Goal: Information Seeking & Learning: Learn about a topic

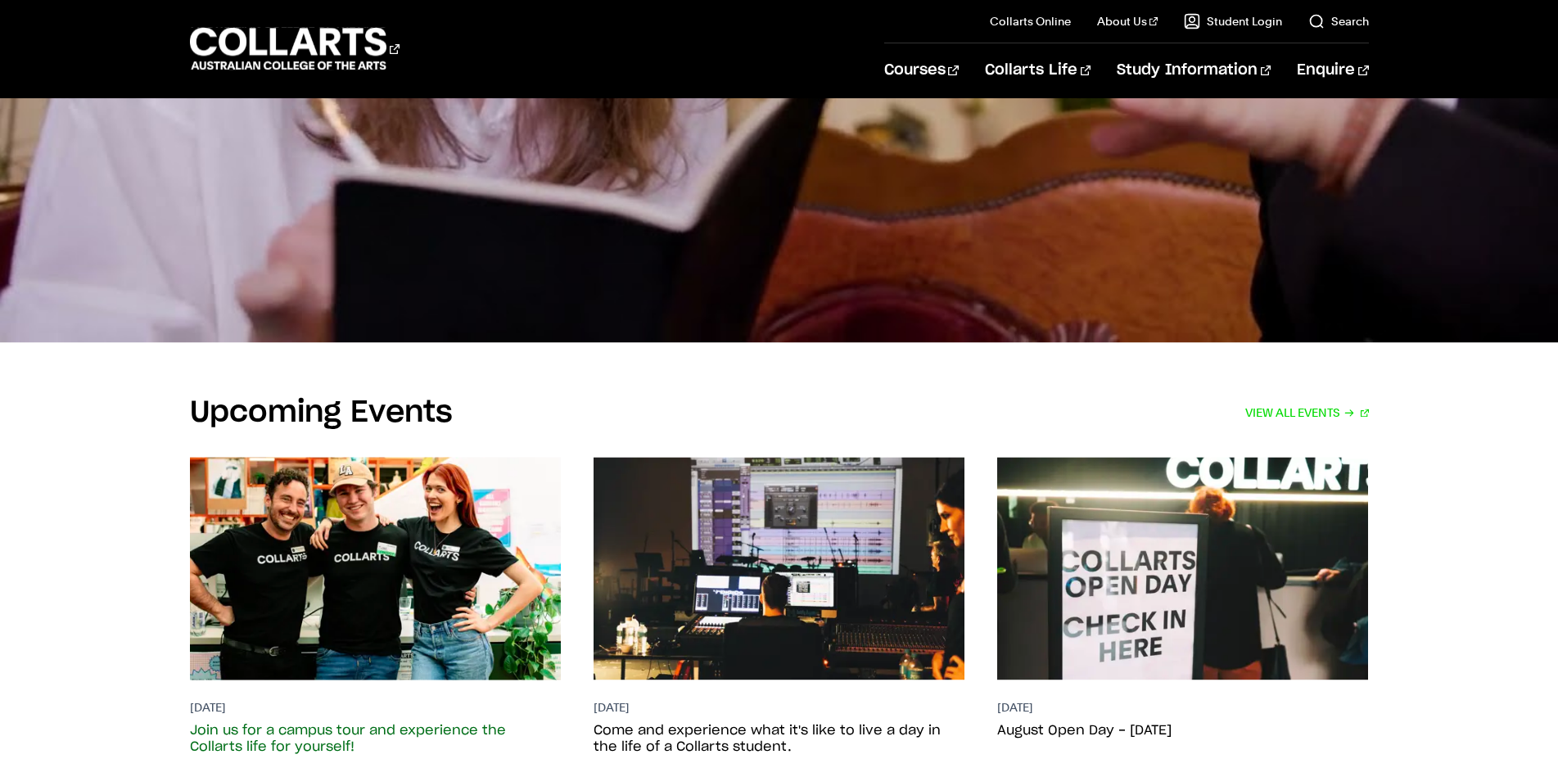
scroll to position [3173, 0]
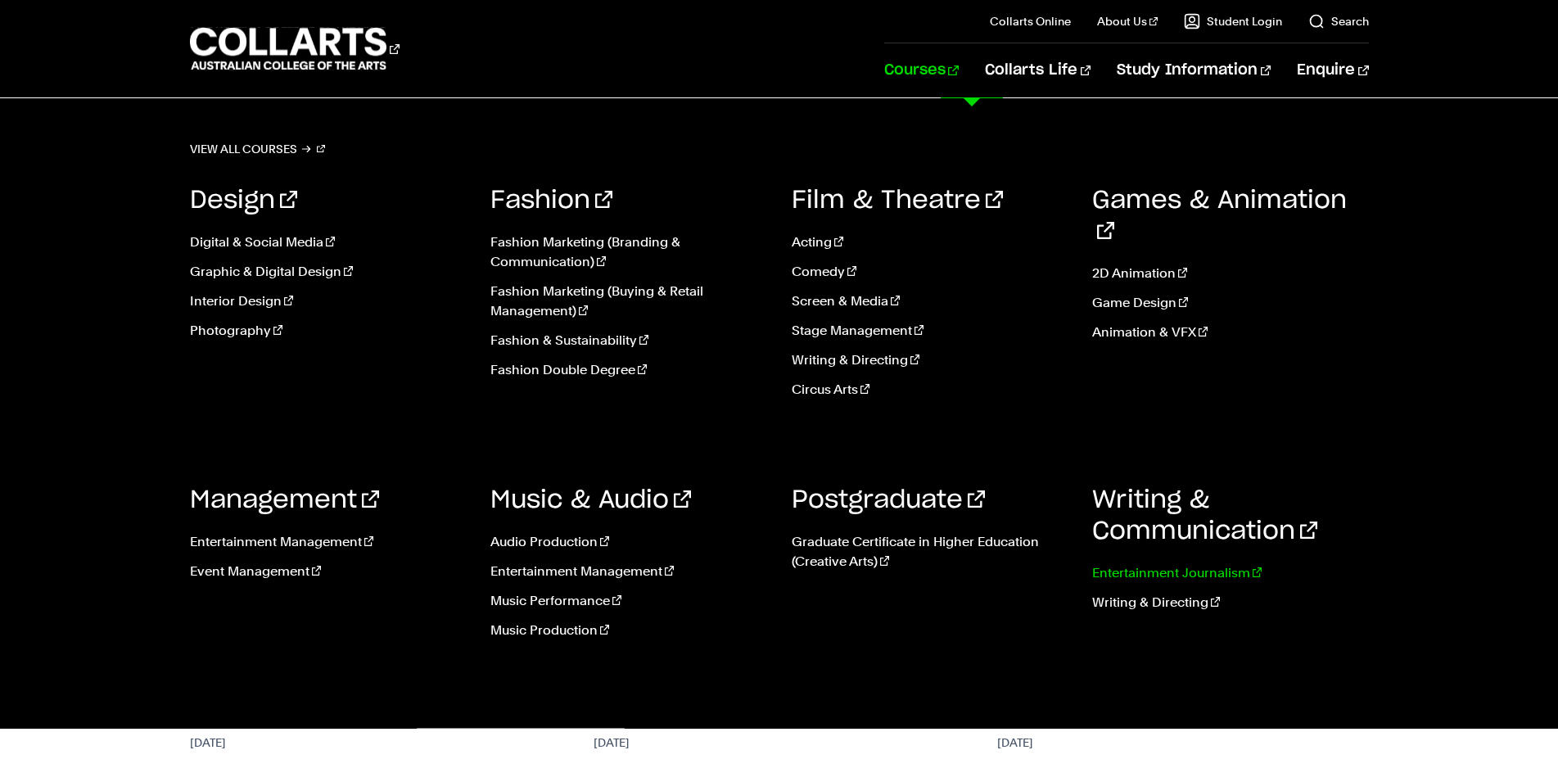
click at [1166, 575] on link "Entertainment Journalism" at bounding box center [1230, 573] width 277 height 20
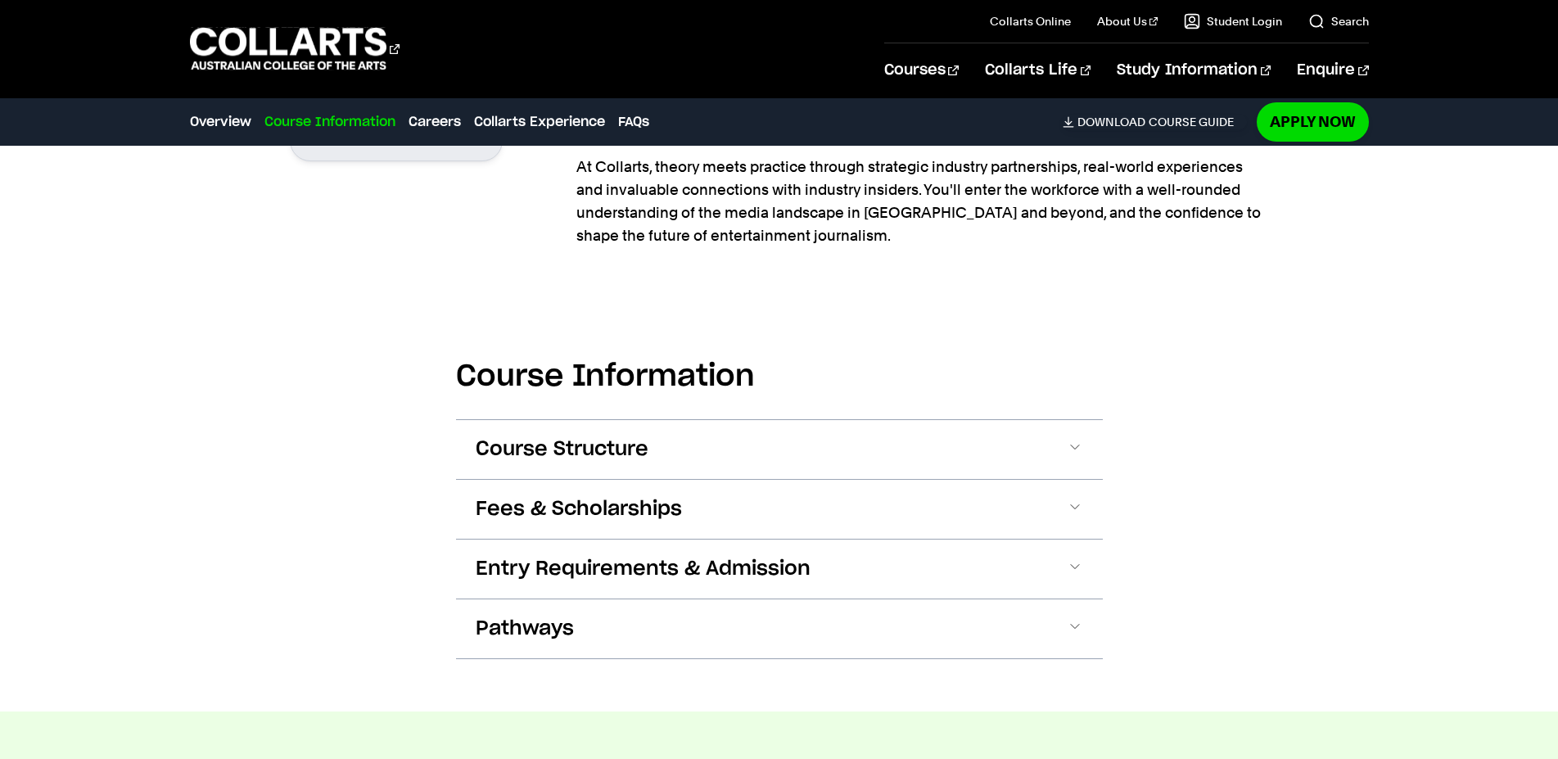
scroll to position [1419, 0]
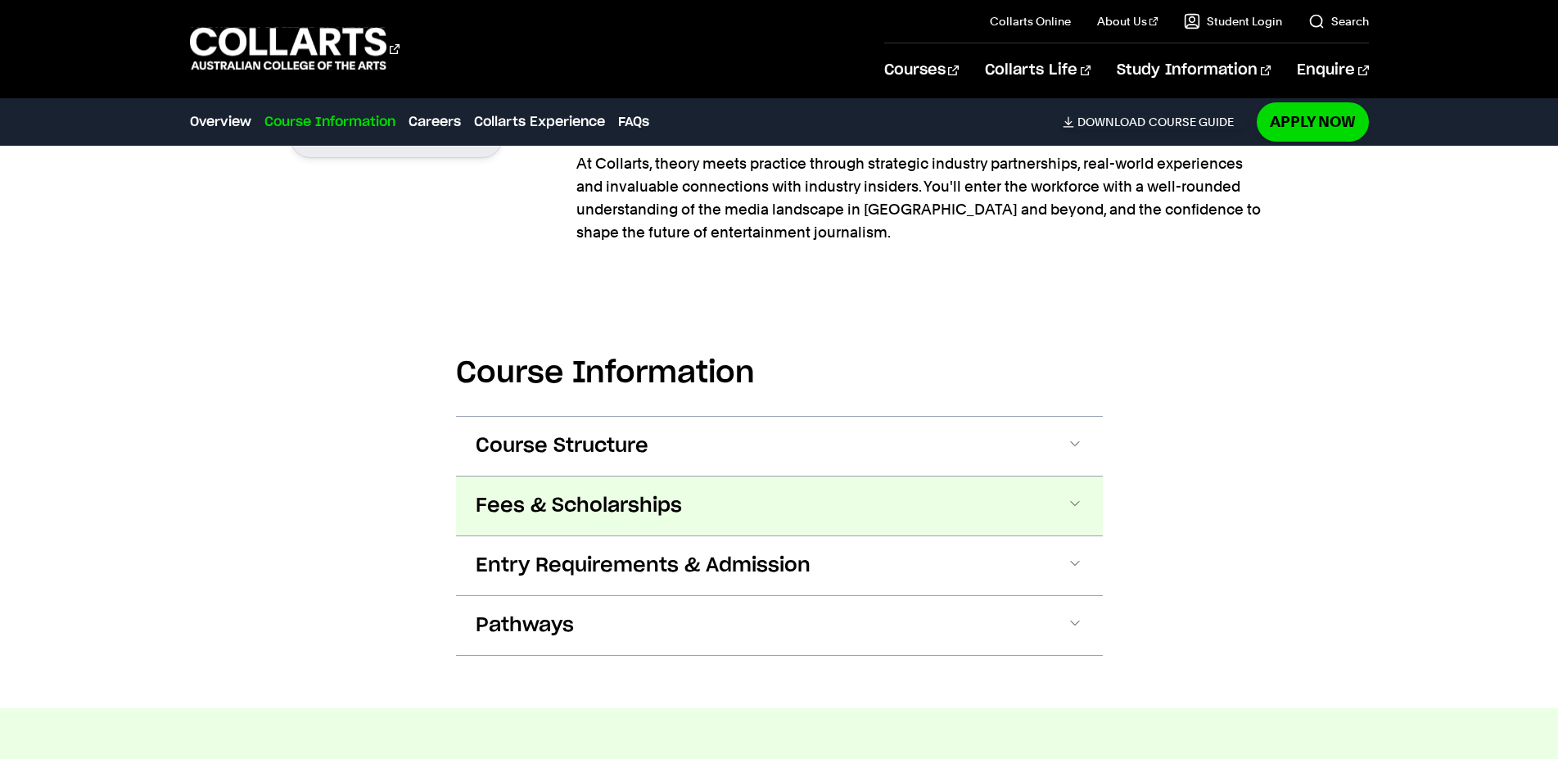
click at [1076, 503] on span at bounding box center [1075, 505] width 16 height 21
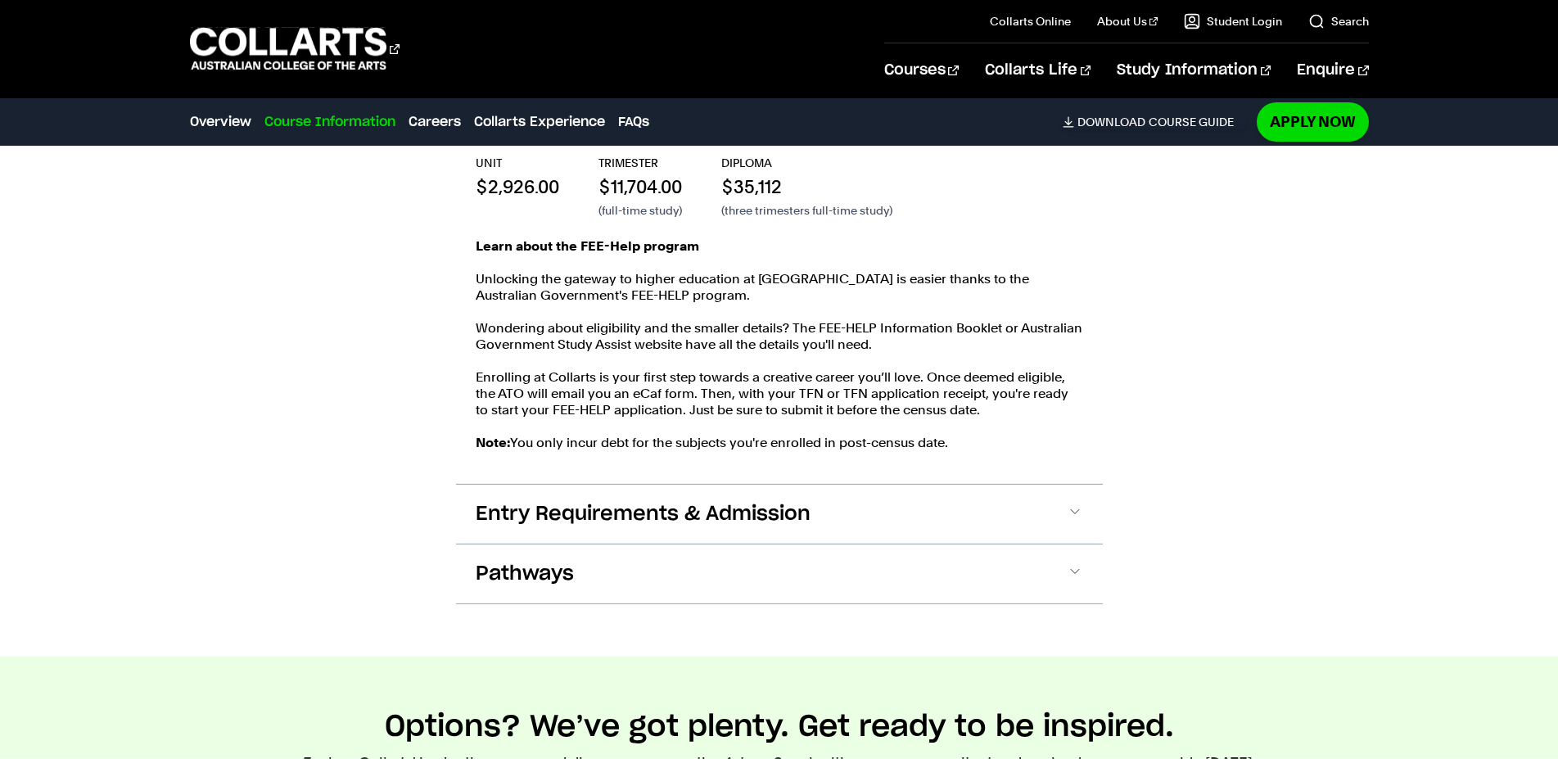
scroll to position [1874, 0]
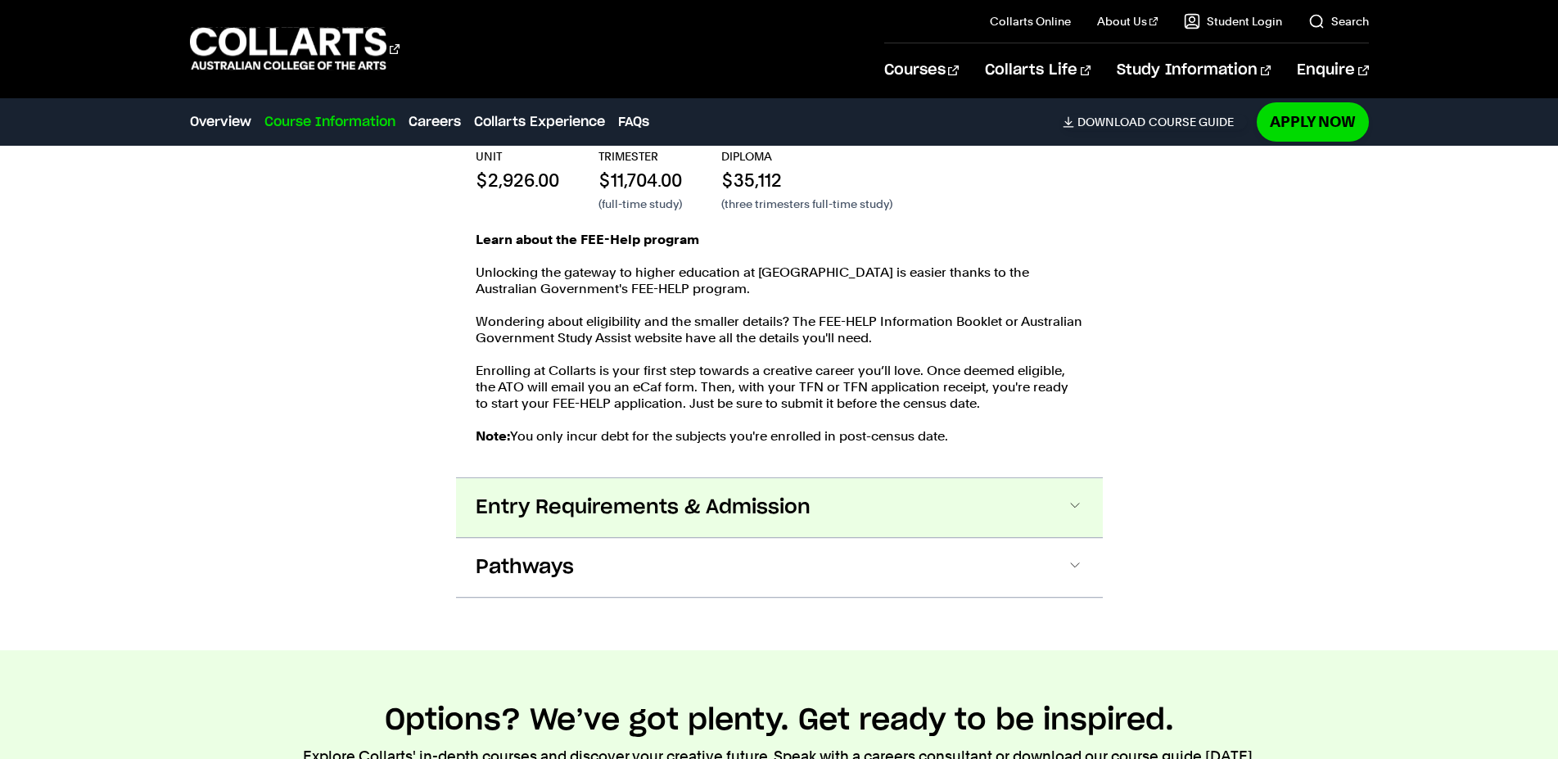
click at [1071, 508] on span at bounding box center [1075, 507] width 16 height 21
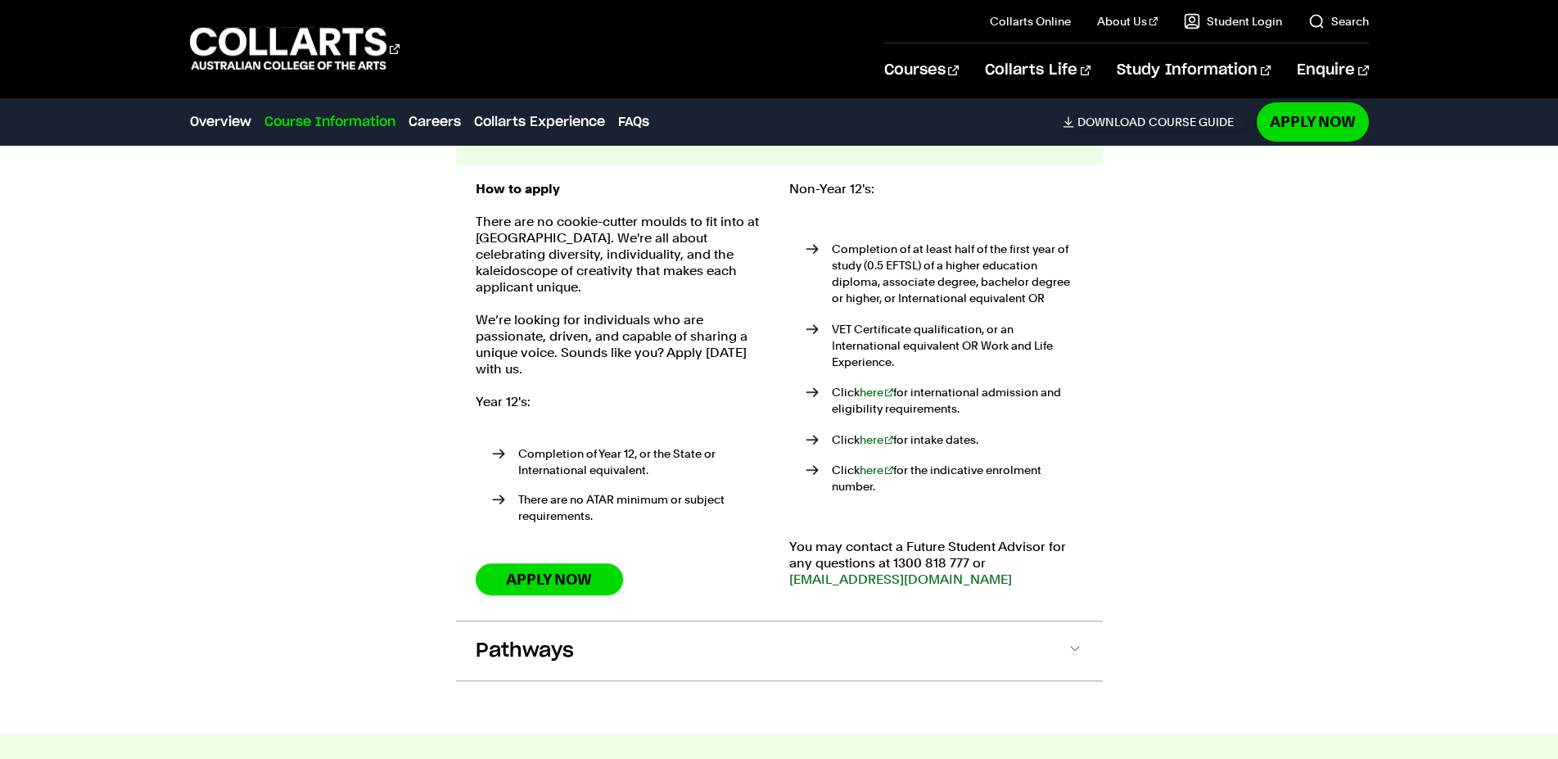
scroll to position [2288, 0]
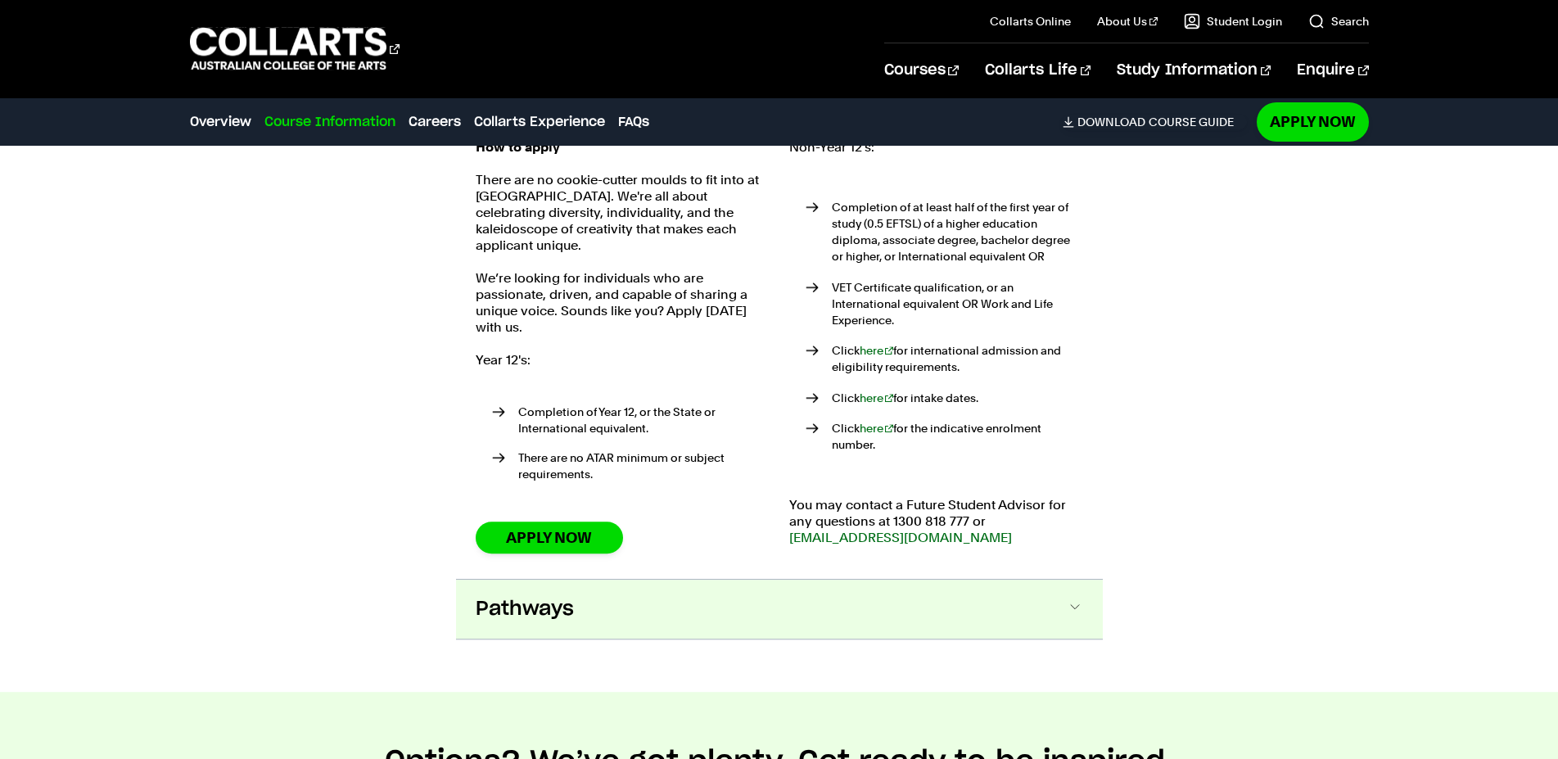
click at [1069, 598] on span at bounding box center [1075, 608] width 16 height 21
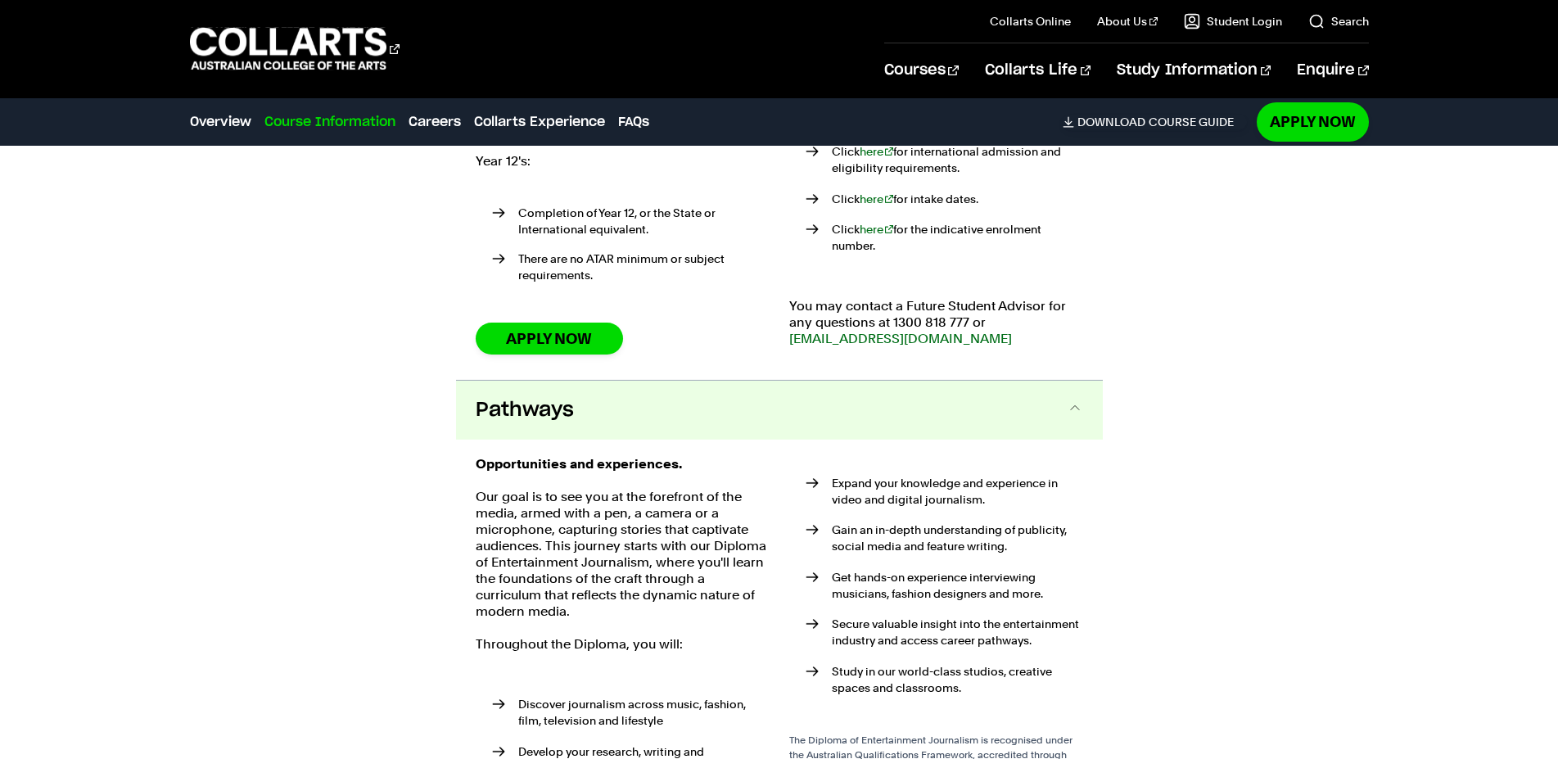
scroll to position [2475, 0]
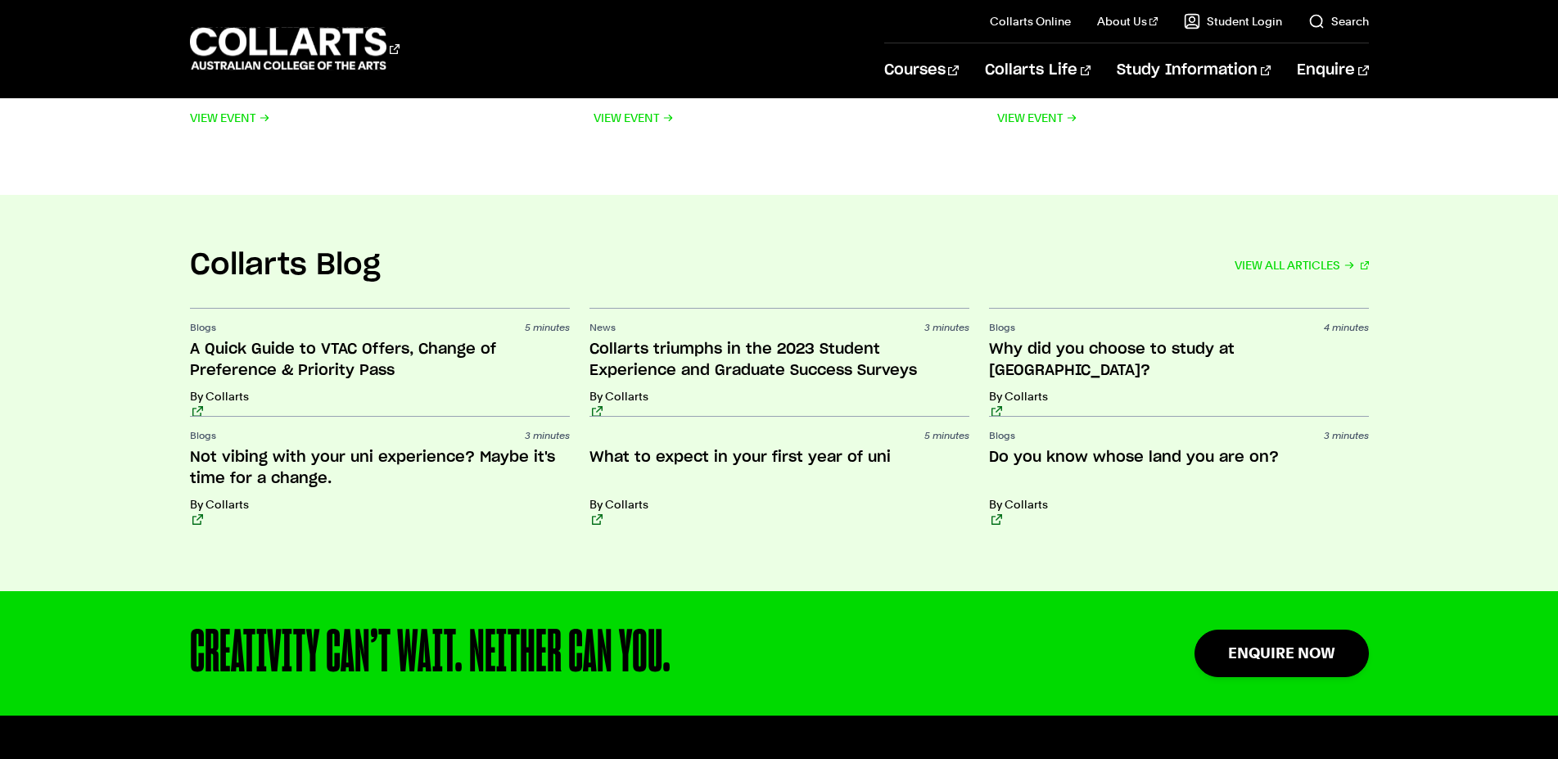
scroll to position [3799, 0]
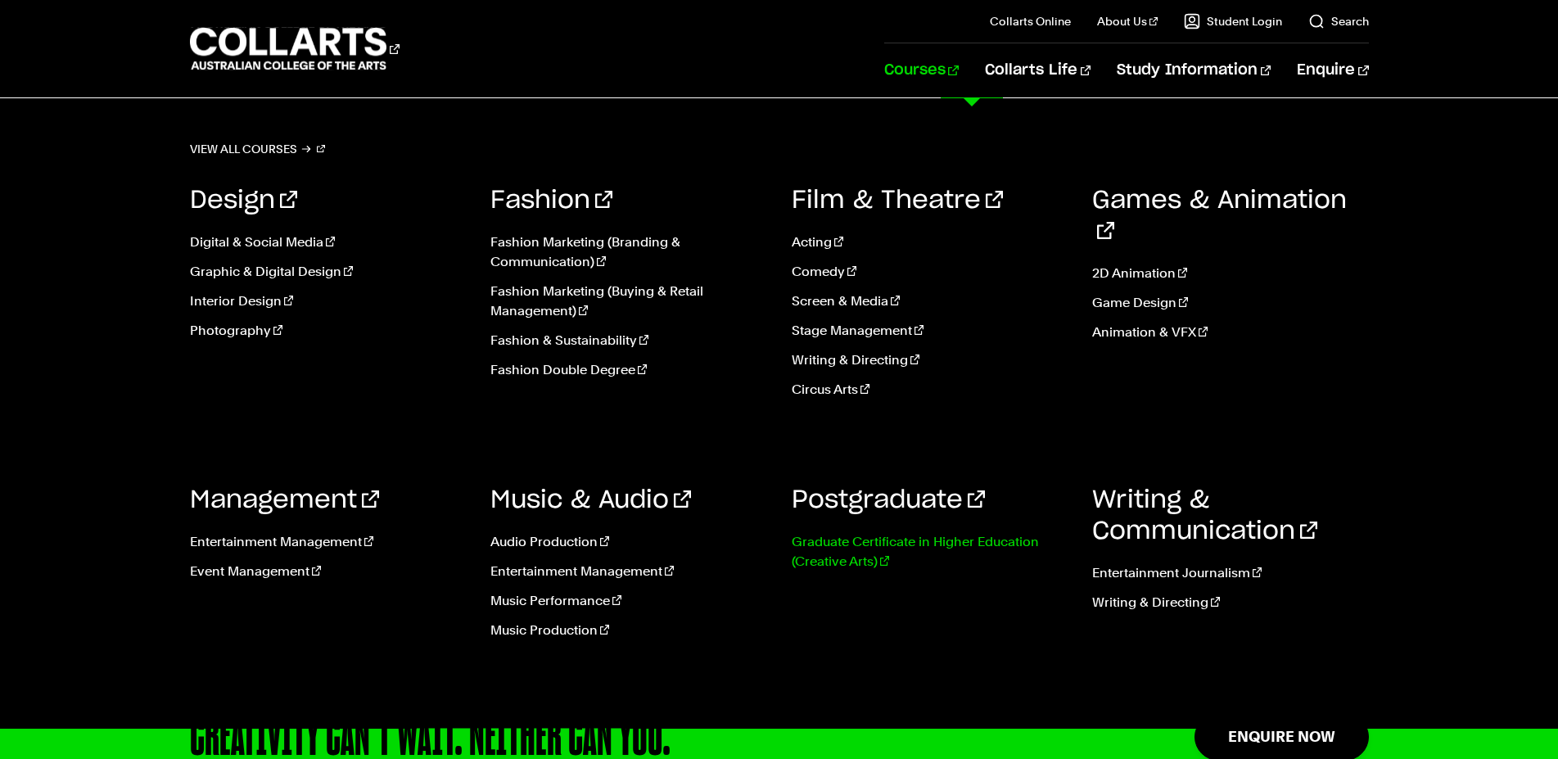
click at [877, 543] on link "Graduate Certificate in Higher Education (Creative Arts)" at bounding box center [929, 551] width 277 height 39
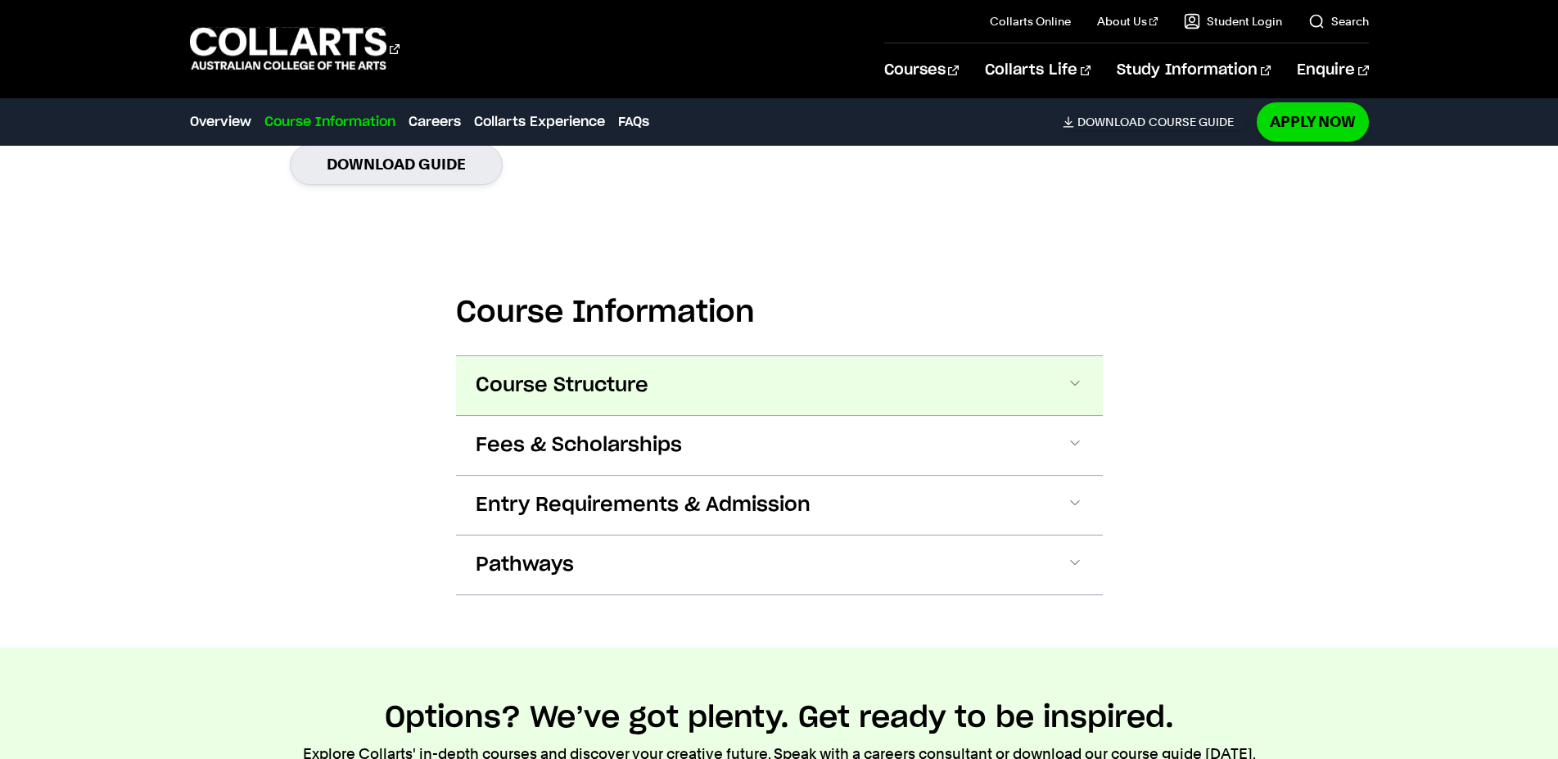
scroll to position [1503, 0]
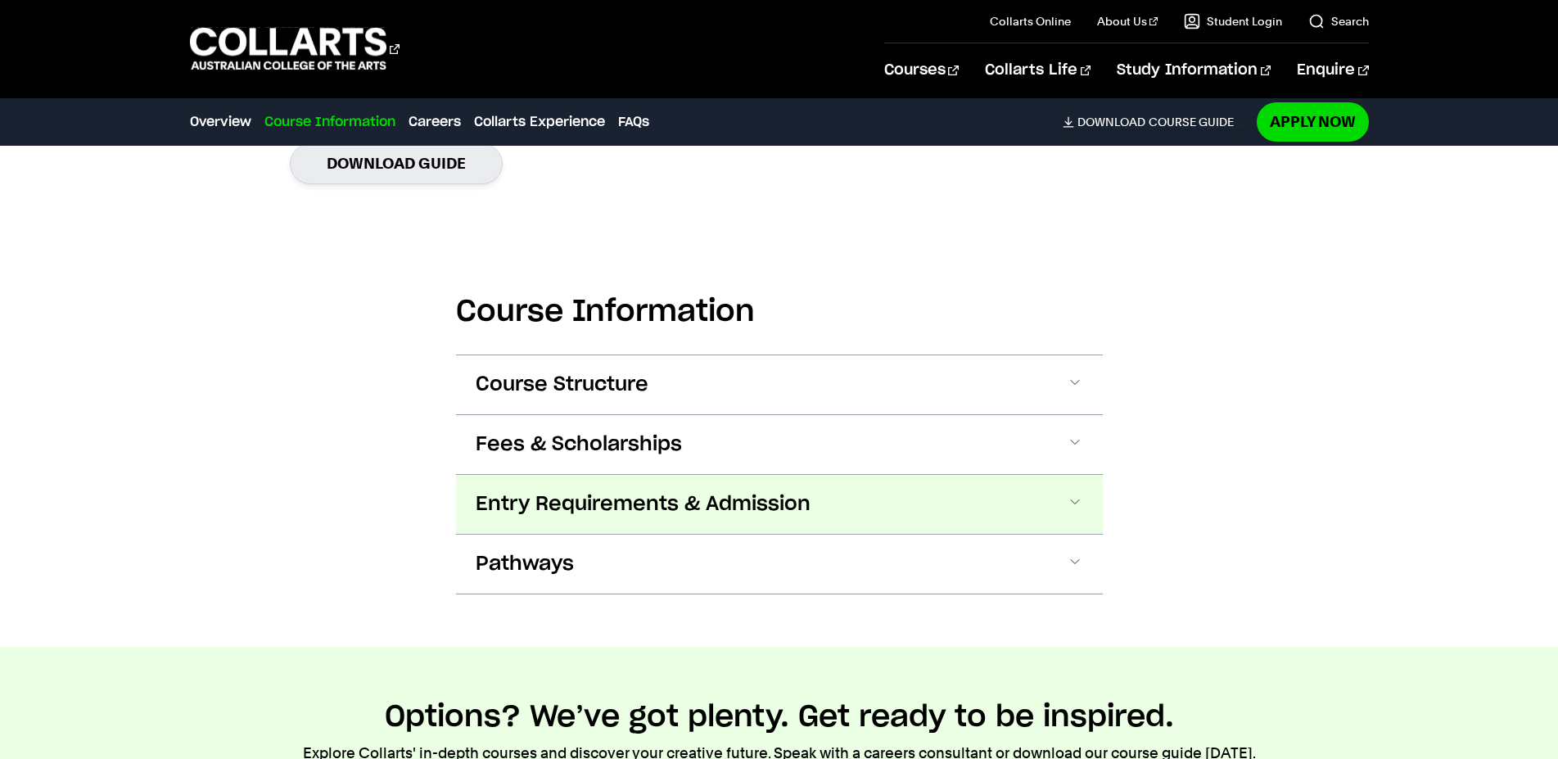
click at [1074, 502] on span at bounding box center [1075, 504] width 16 height 21
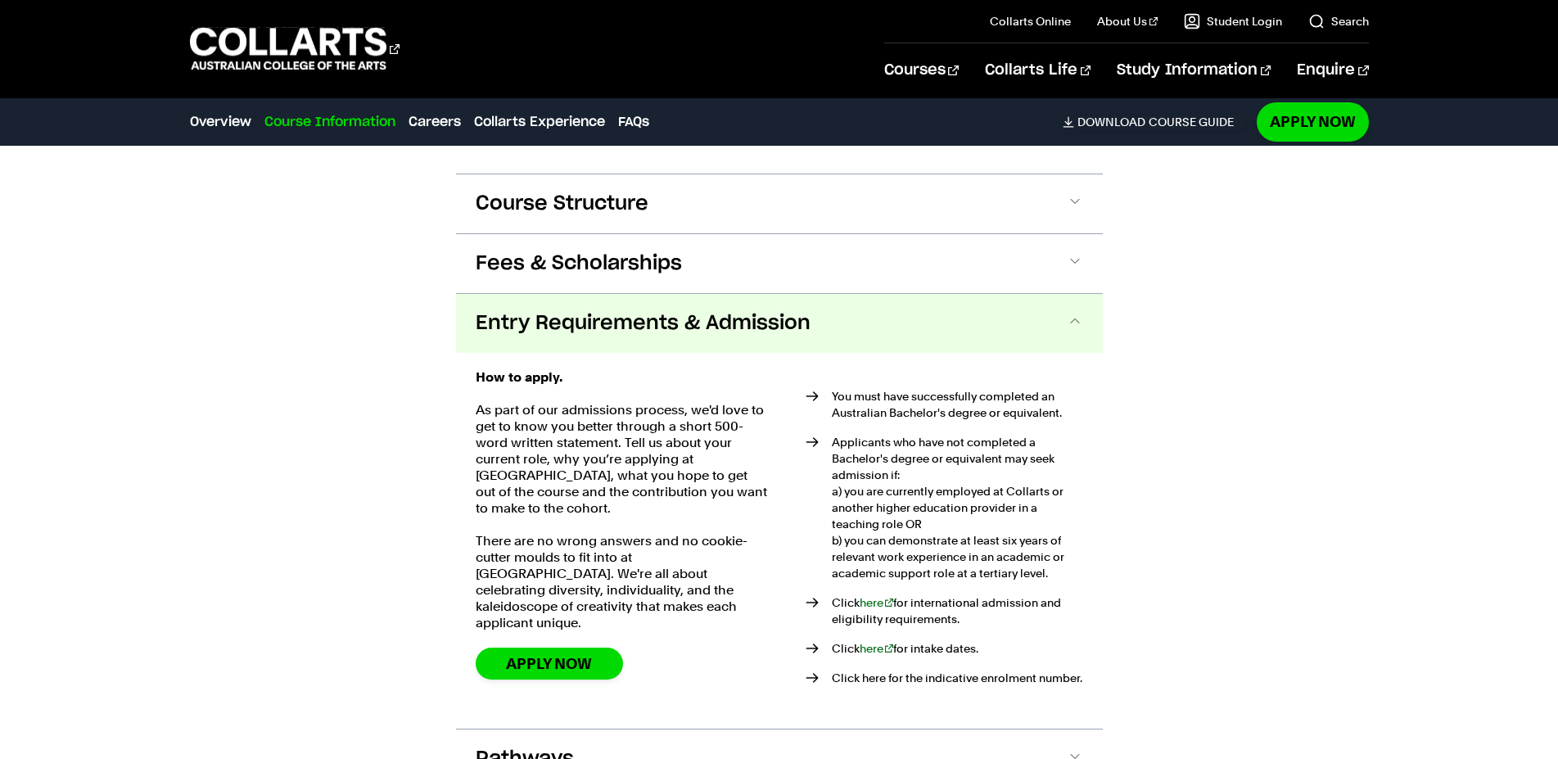
scroll to position [1663, 0]
